Goal: Transaction & Acquisition: Purchase product/service

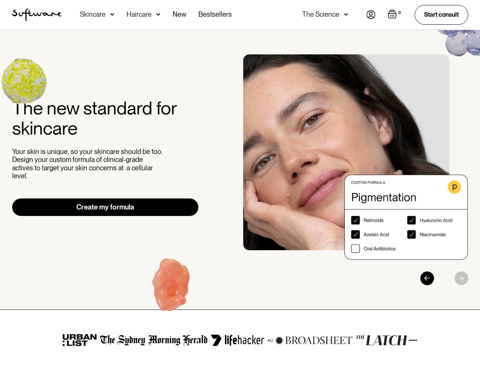
click at [240, 183] on div "The new standard for skincare Your skin is unique, so your skincare should be t…" at bounding box center [240, 169] width 475 height 231
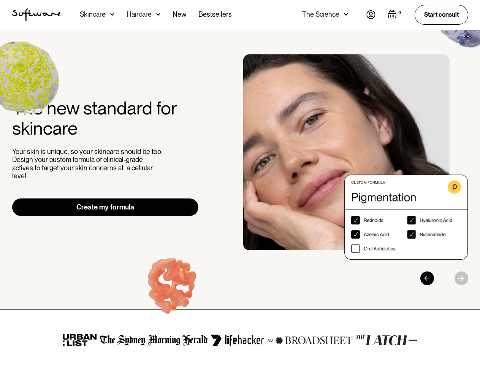
click at [97, 15] on div "Skincare" at bounding box center [93, 15] width 26 height 8
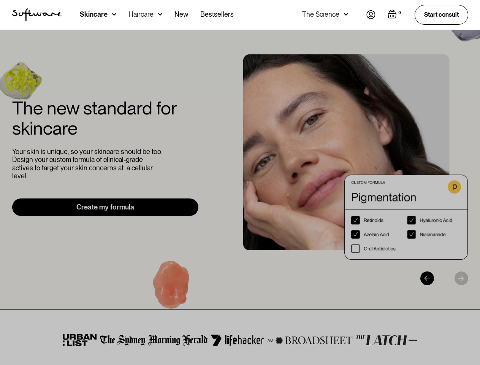
click at [108, 15] on div "Haircare" at bounding box center [94, 15] width 28 height 8
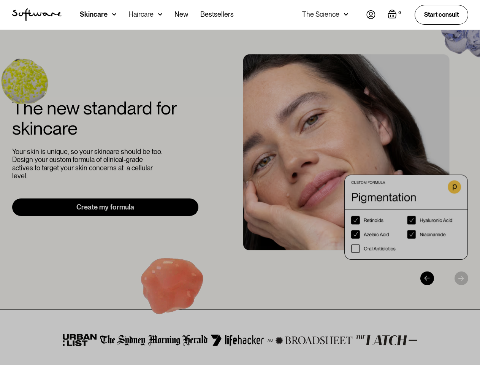
click at [325, 15] on div "The Science" at bounding box center [320, 15] width 37 height 8
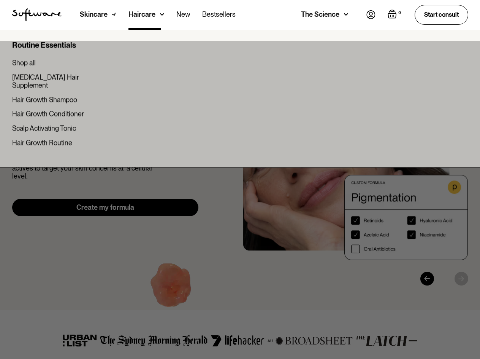
click at [394, 15] on img "Open empty cart" at bounding box center [392, 14] width 9 height 9
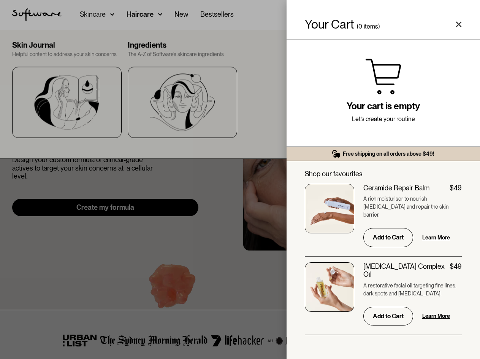
click at [356, 146] on div "Your cart is empty Let’s create your routine" at bounding box center [384, 93] width 194 height 107
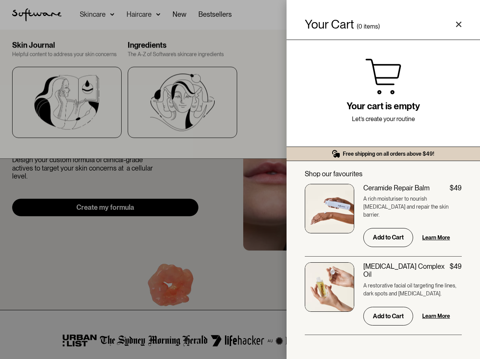
click at [436, 278] on div "[MEDICAL_DATA] Complex Oil $49" at bounding box center [413, 270] width 99 height 16
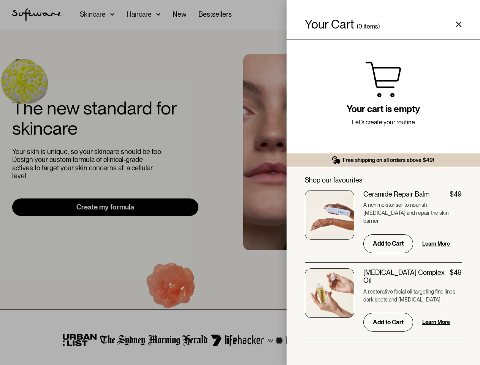
click at [462, 277] on div "$49" at bounding box center [456, 273] width 12 height 8
